Goal: Information Seeking & Learning: Learn about a topic

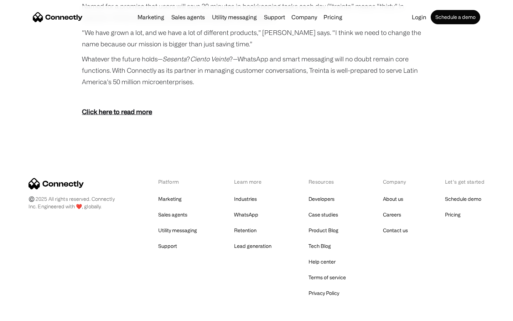
scroll to position [1313, 0]
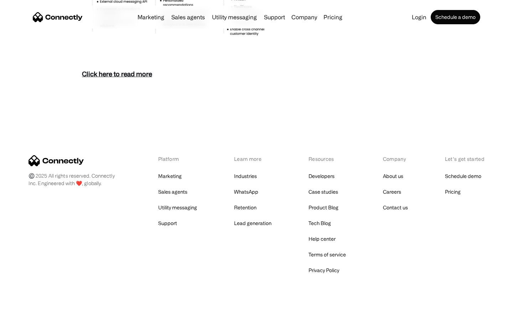
scroll to position [3092, 0]
